Goal: Check status: Check status

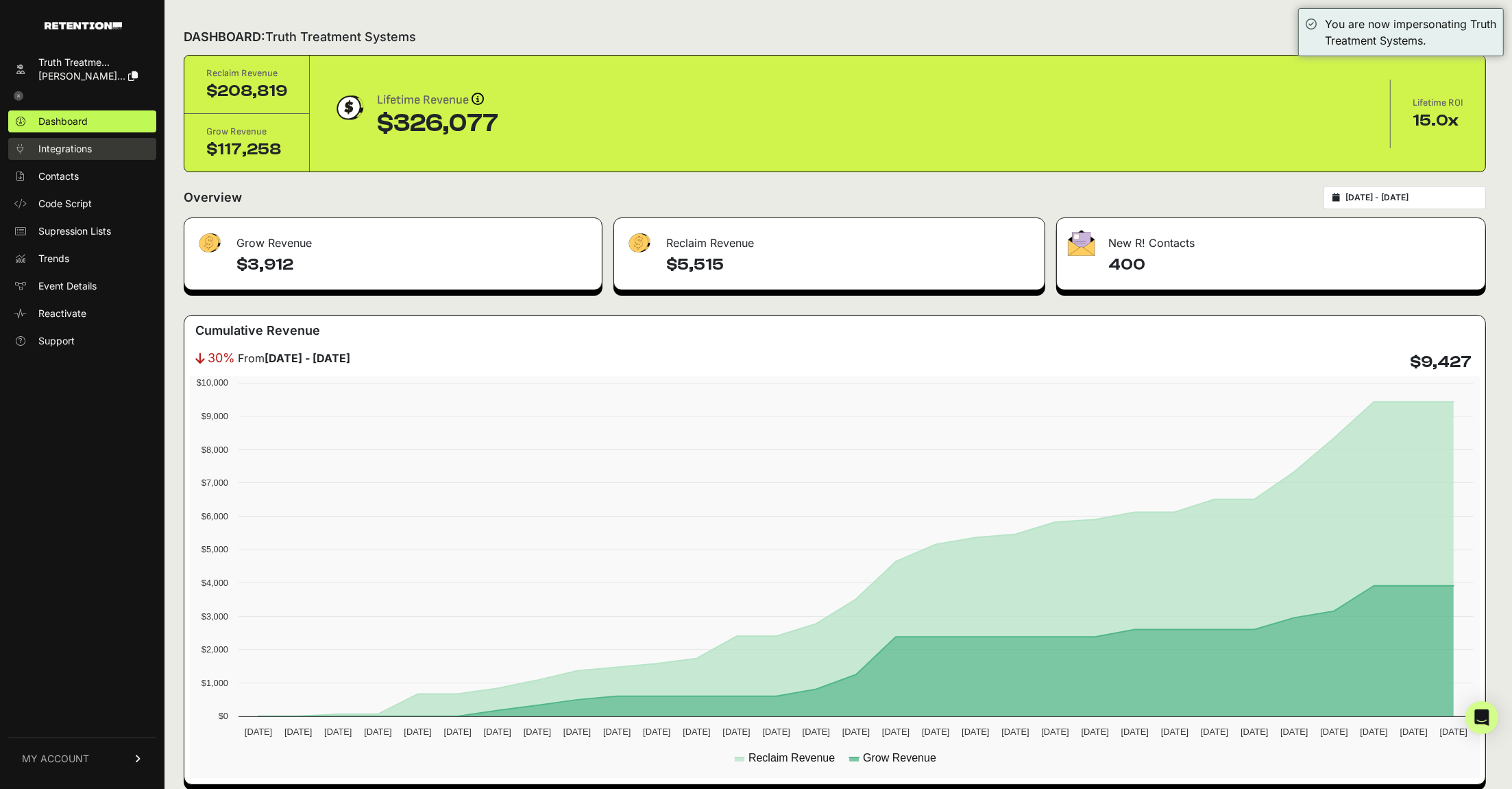
click at [56, 149] on span "Integrations" at bounding box center [65, 149] width 54 height 14
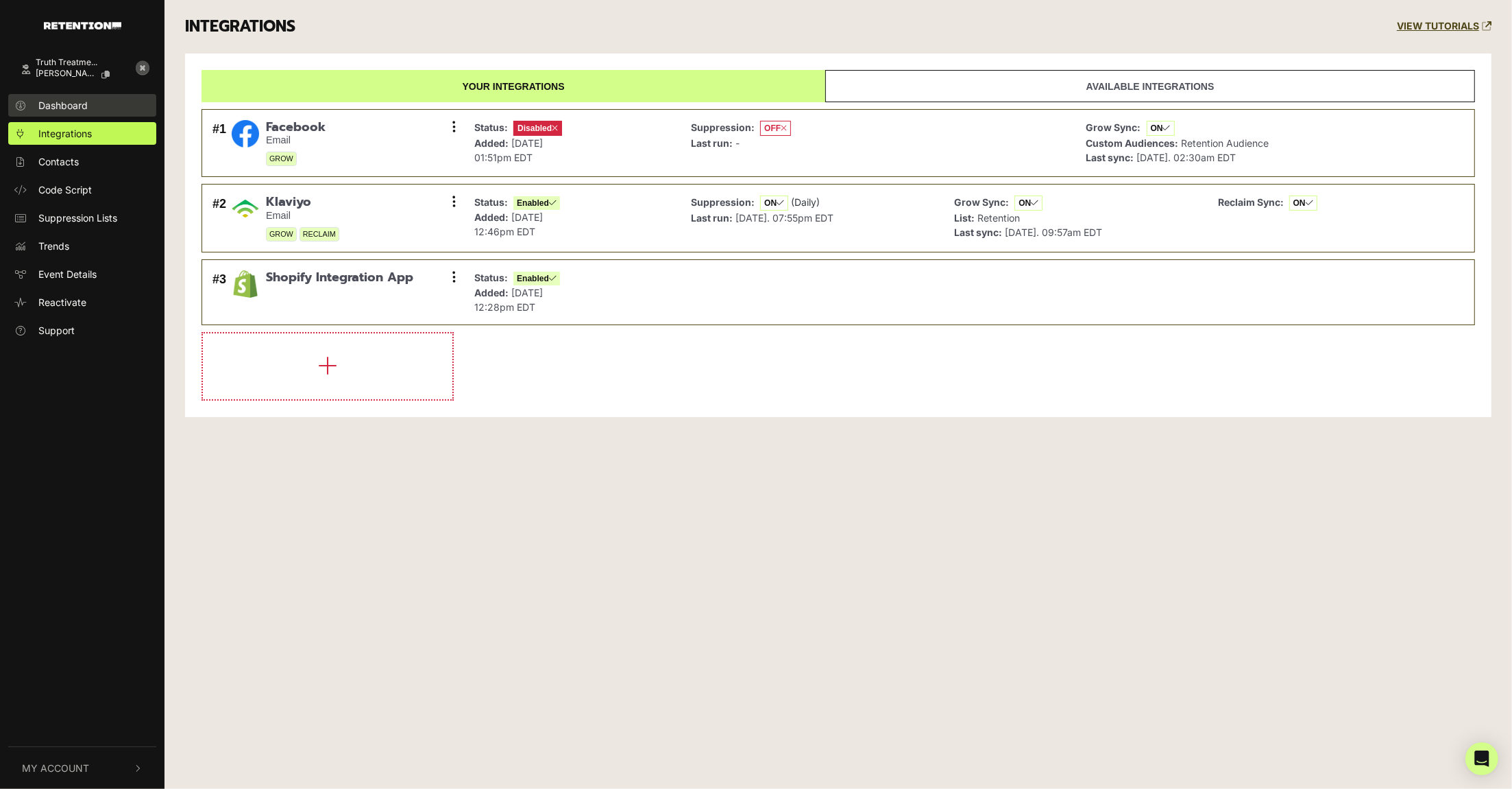
click at [68, 98] on span "Dashboard" at bounding box center [63, 105] width 50 height 14
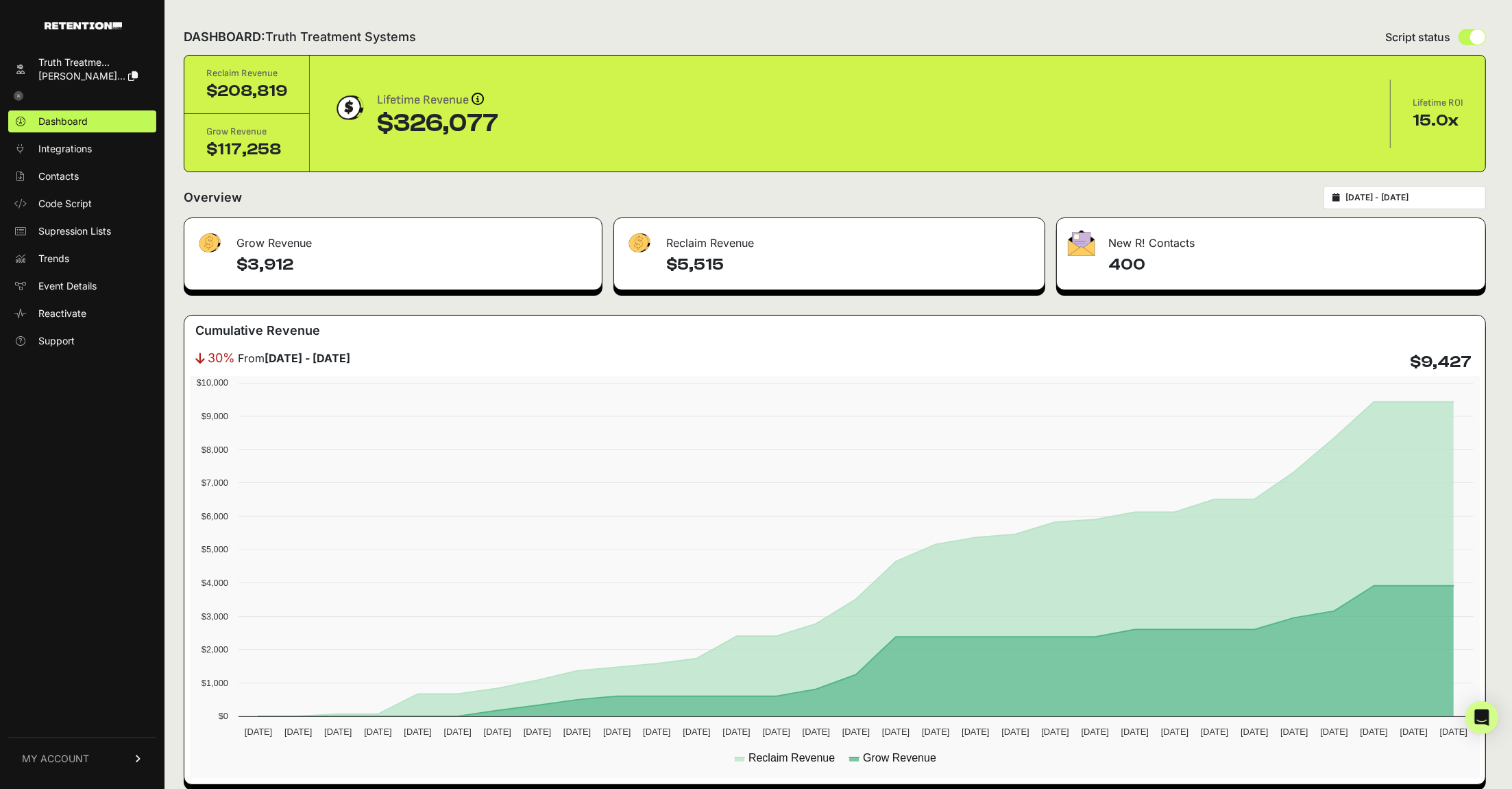
click at [1426, 199] on input "2025-08-04 - 2025-09-03" at bounding box center [1411, 197] width 131 height 11
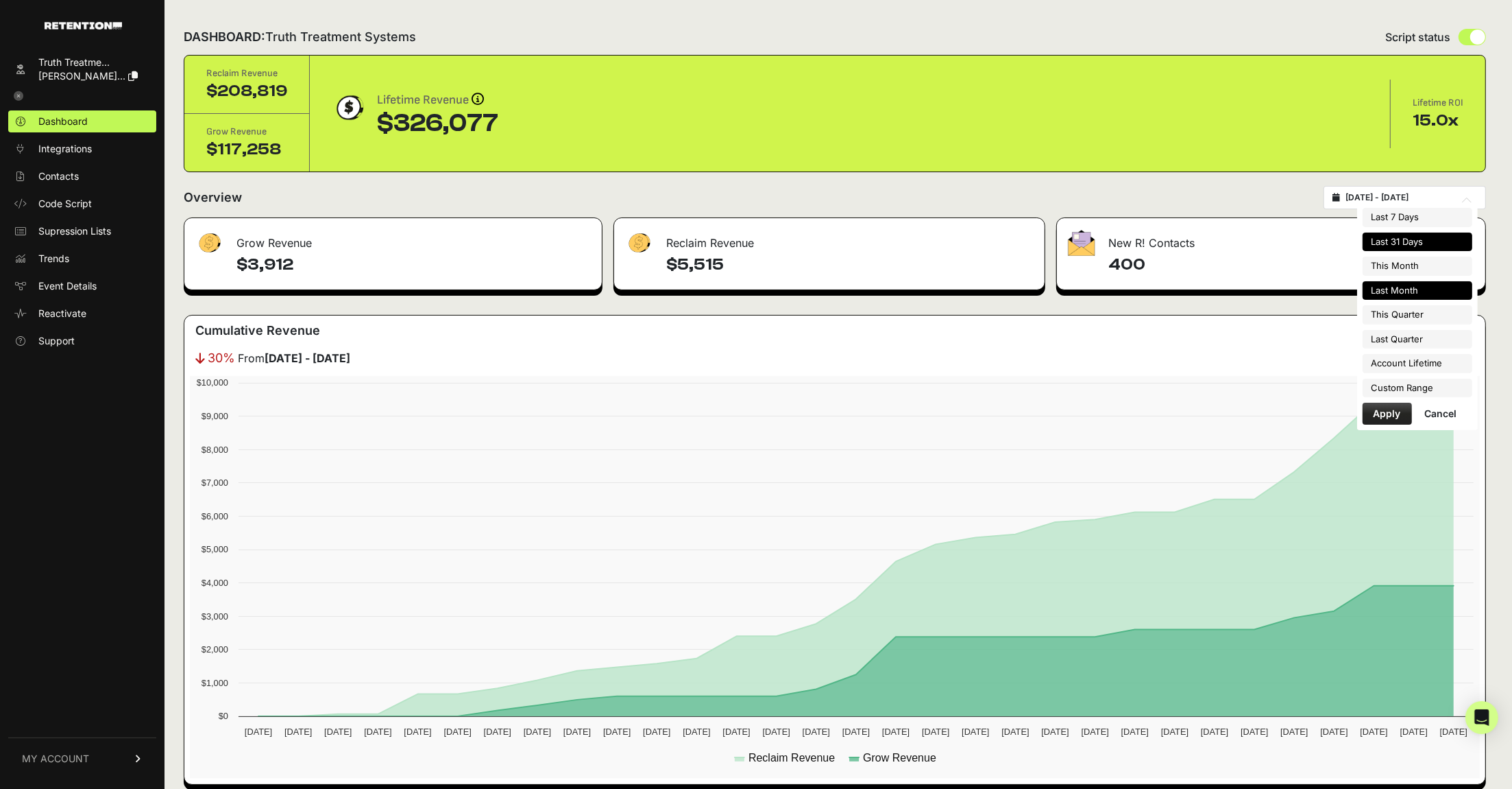
click at [1421, 286] on li "Last Month" at bounding box center [1418, 291] width 110 height 19
type input "[DATE] - [DATE]"
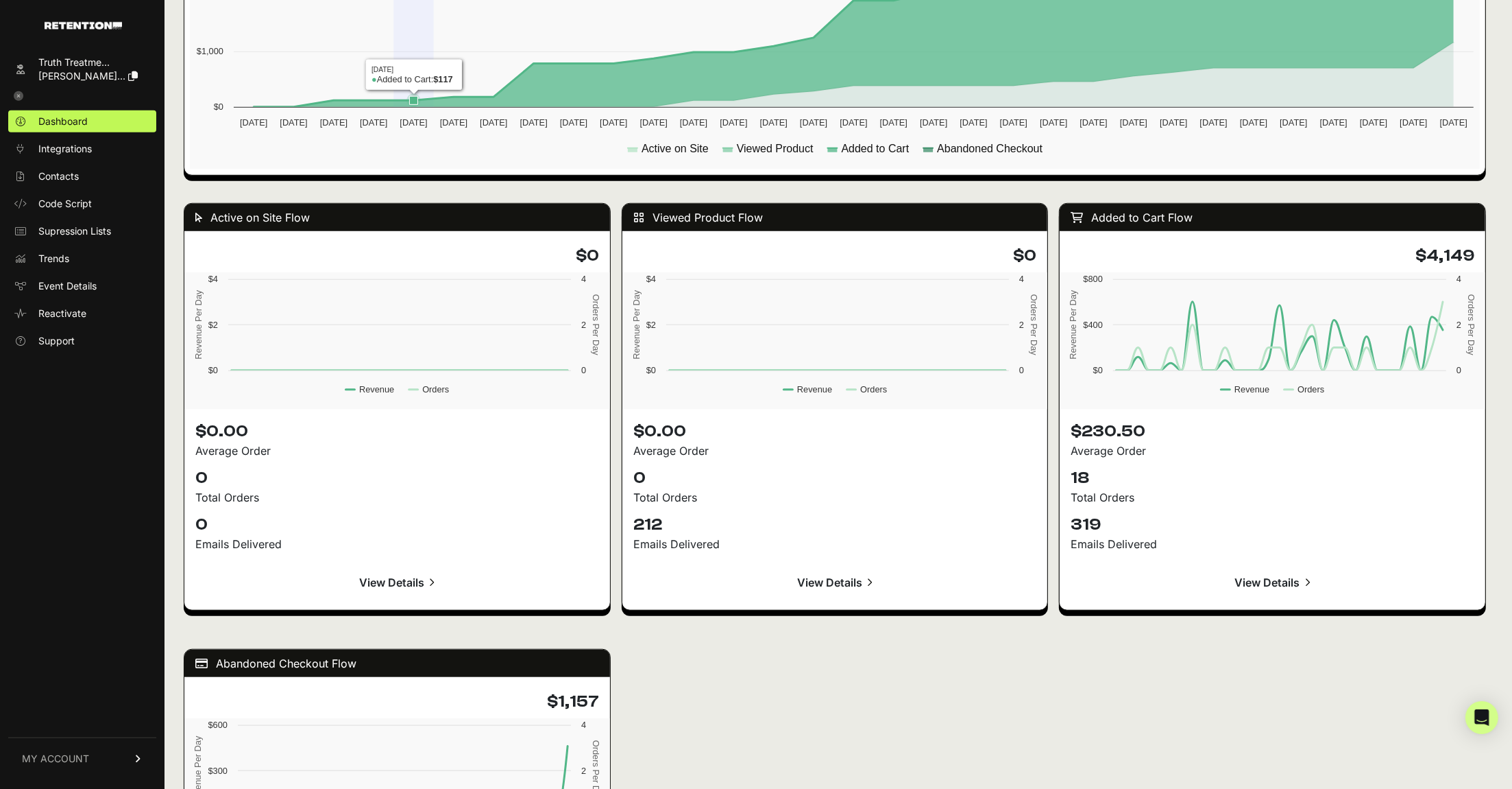
scroll to position [1152, 0]
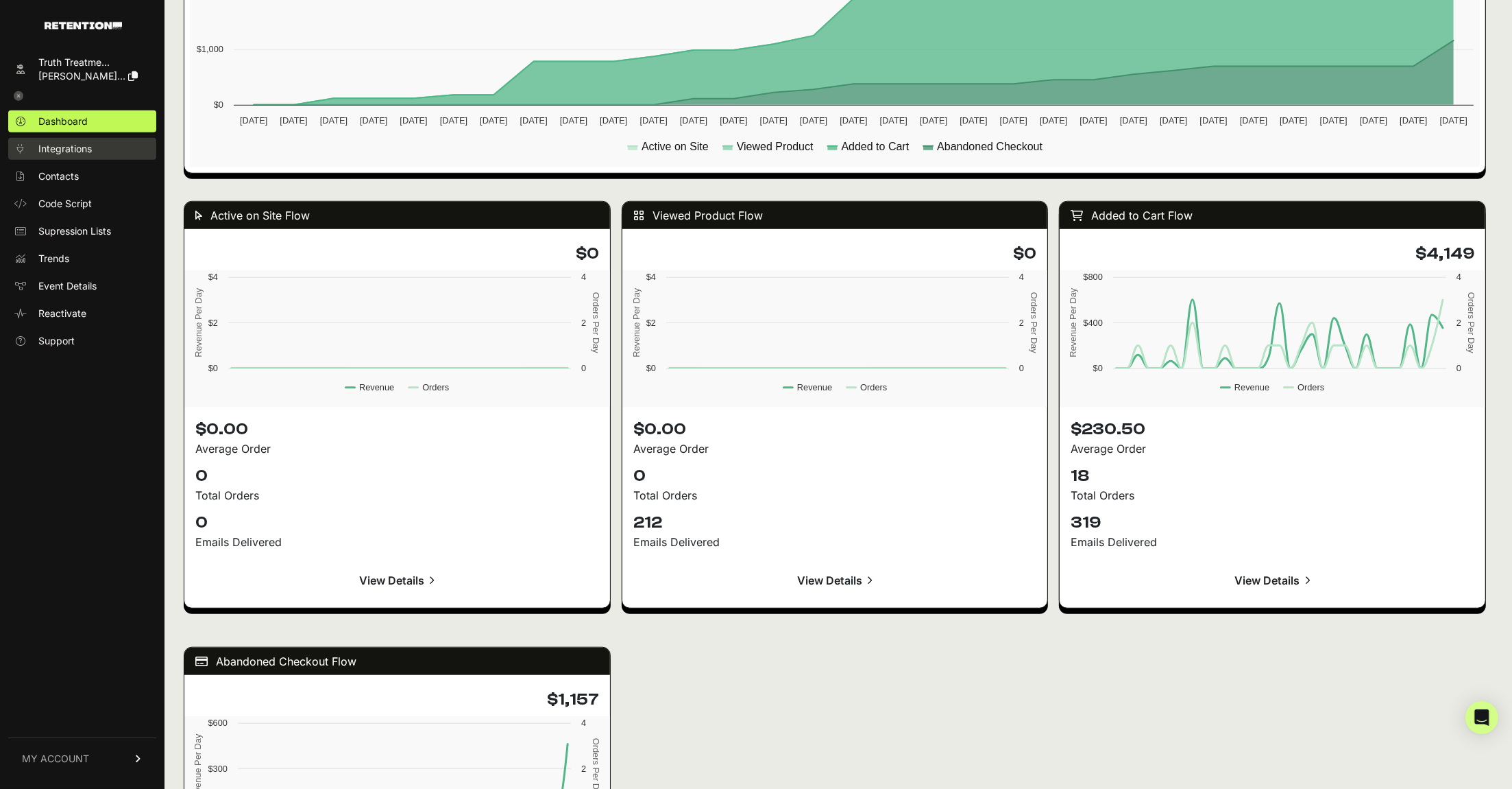
click at [74, 154] on span "Integrations" at bounding box center [65, 149] width 54 height 14
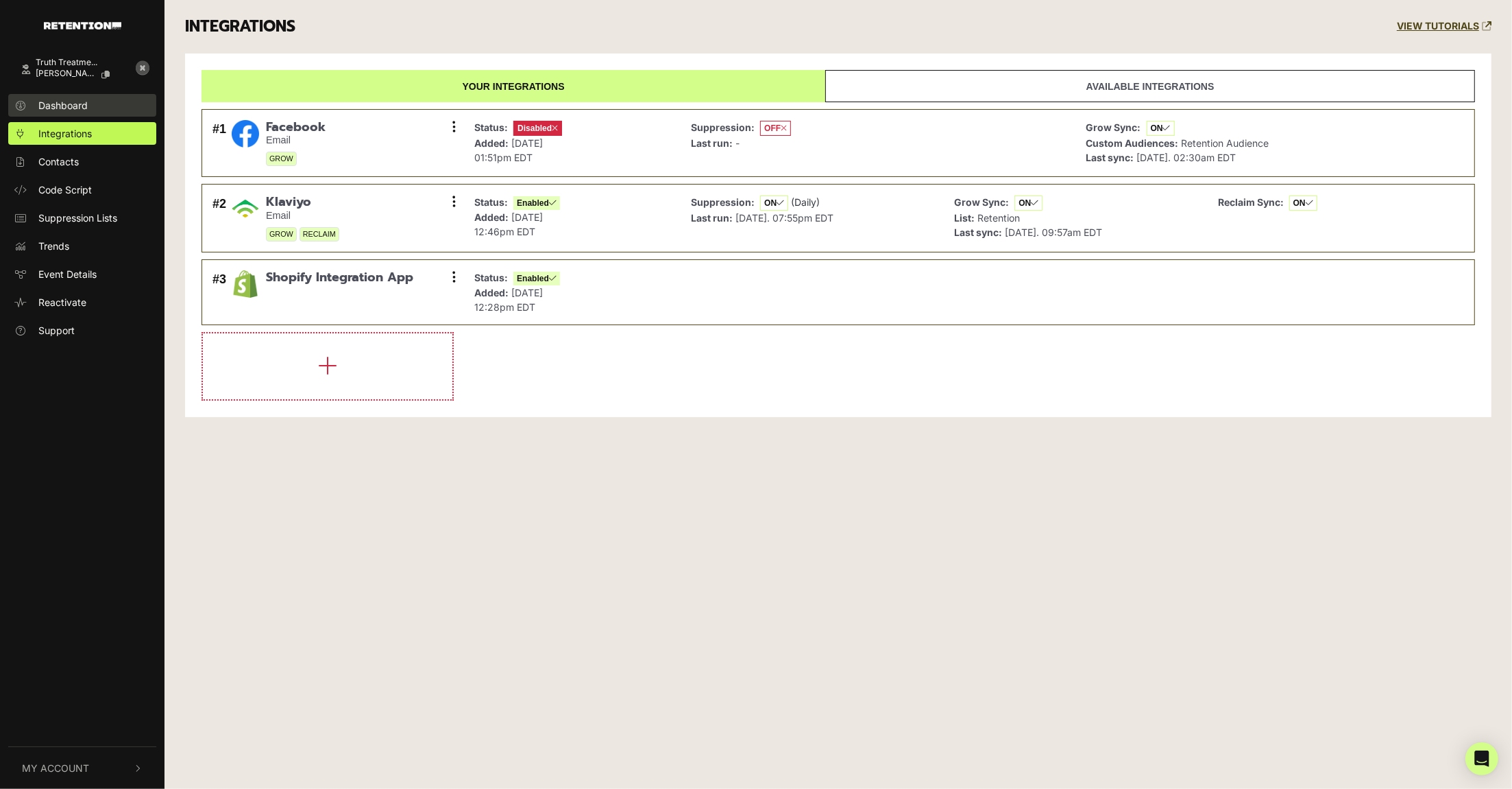
click at [73, 109] on span "Dashboard" at bounding box center [63, 105] width 50 height 14
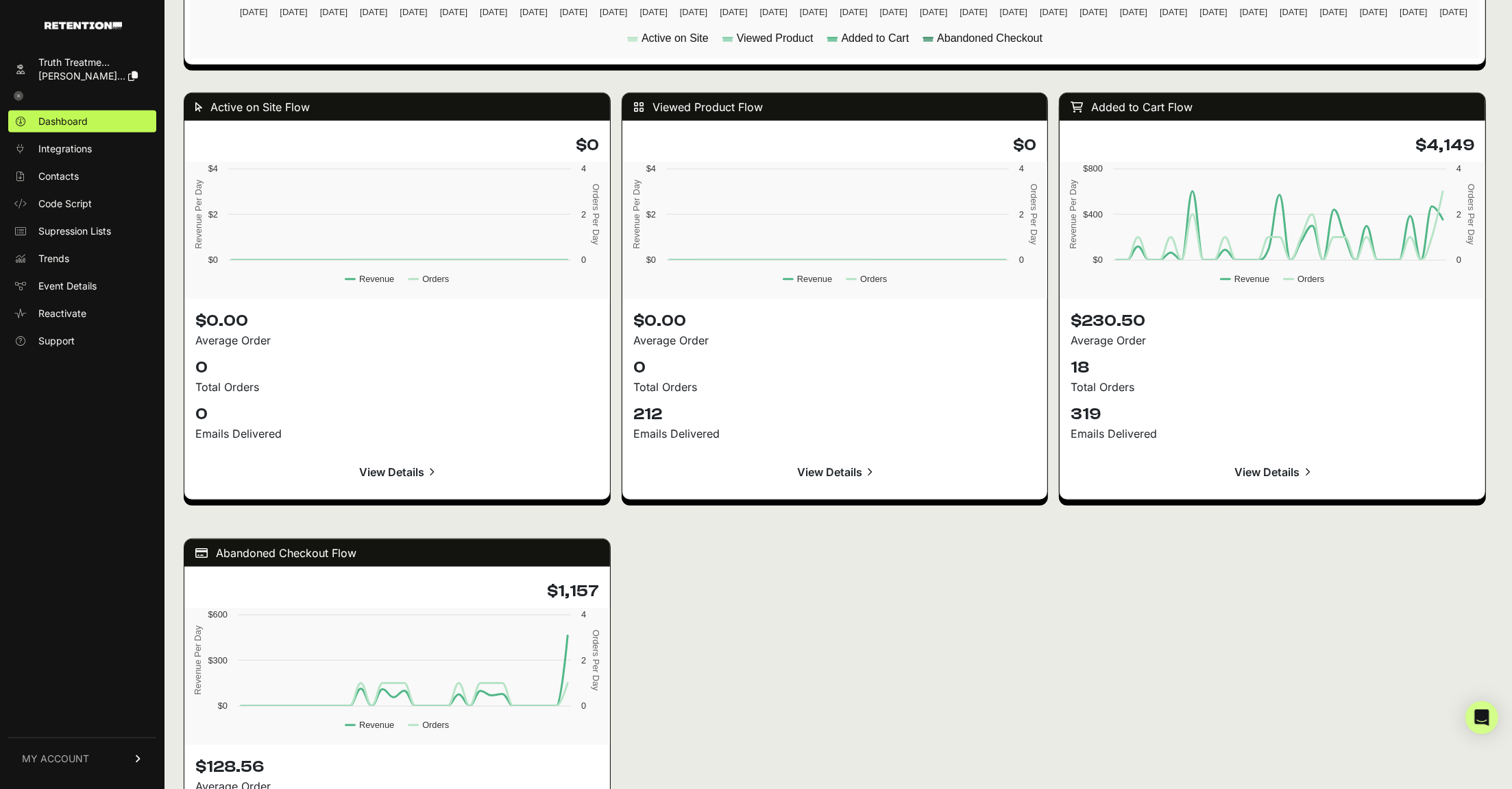
scroll to position [1266, 0]
